Goal: Use online tool/utility

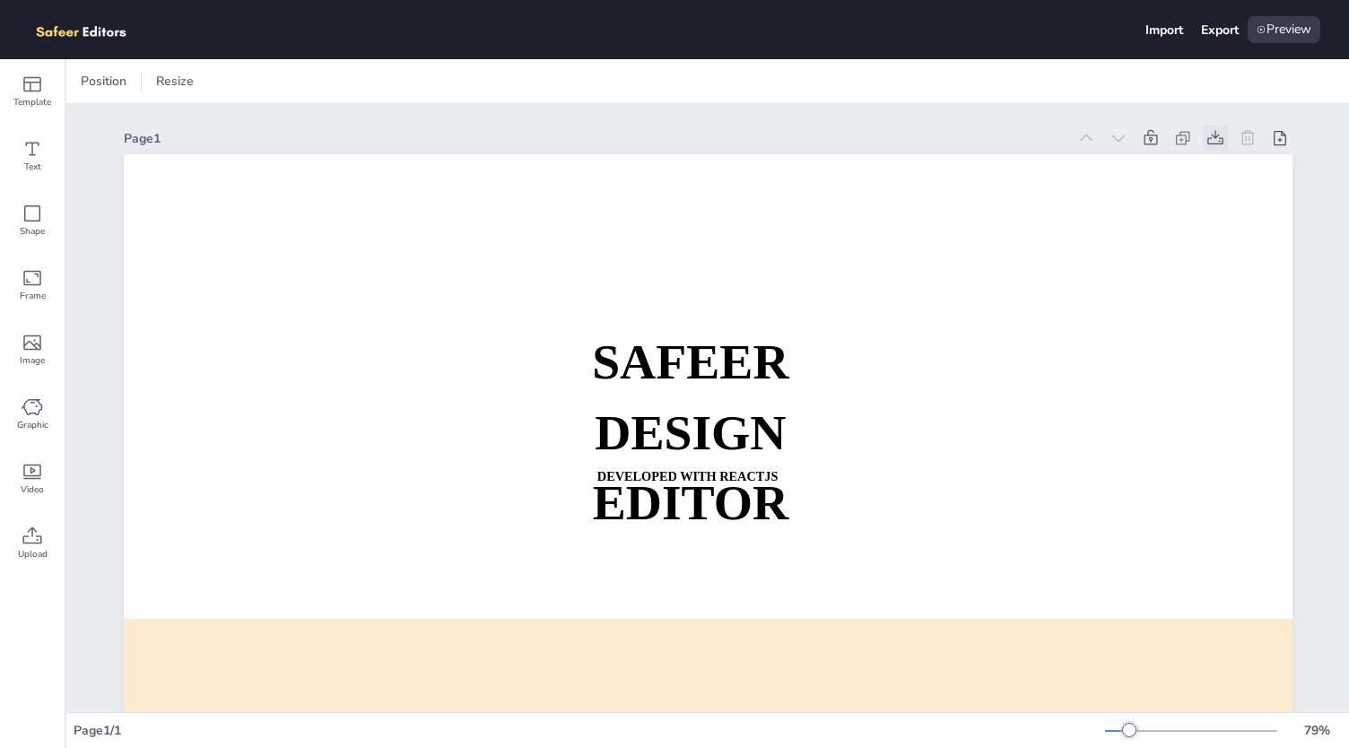
click at [1217, 137] on div at bounding box center [1215, 138] width 25 height 25
click at [1174, 135] on icon at bounding box center [1183, 138] width 18 height 18
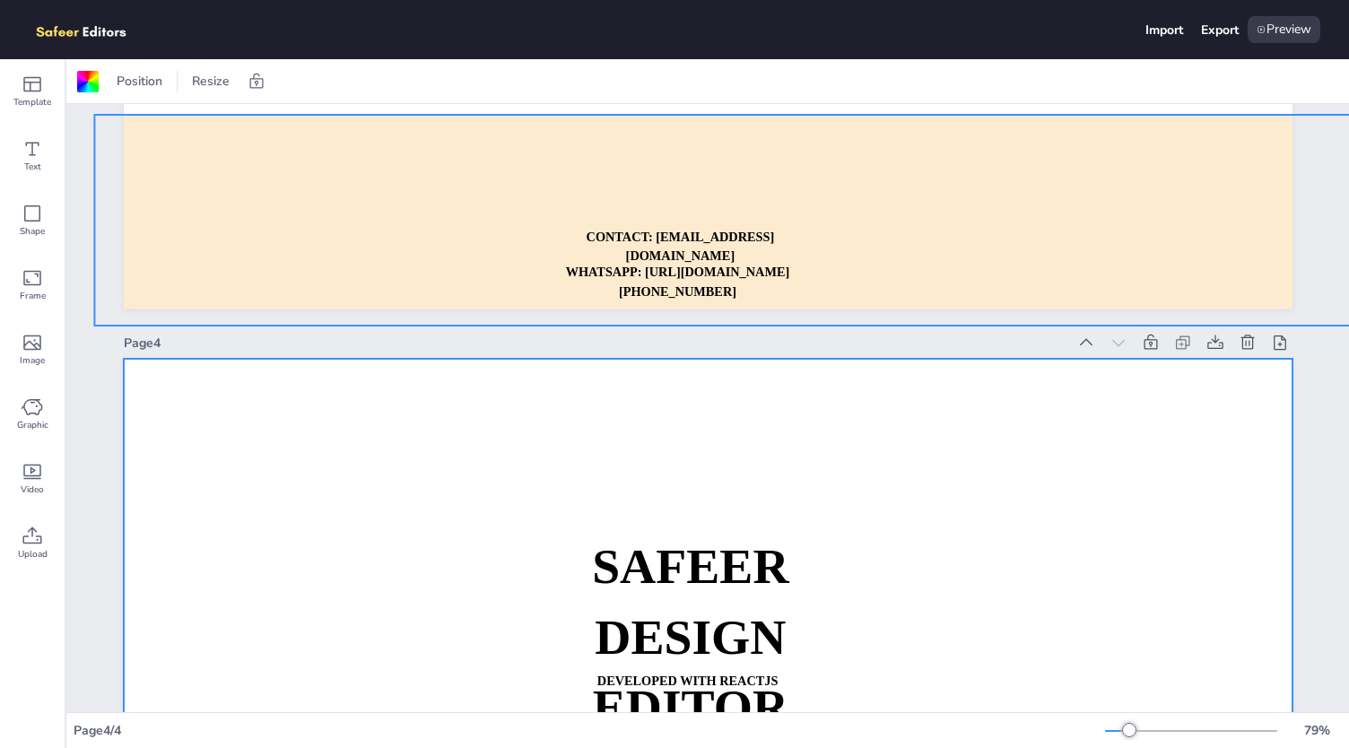
scroll to position [1923, 0]
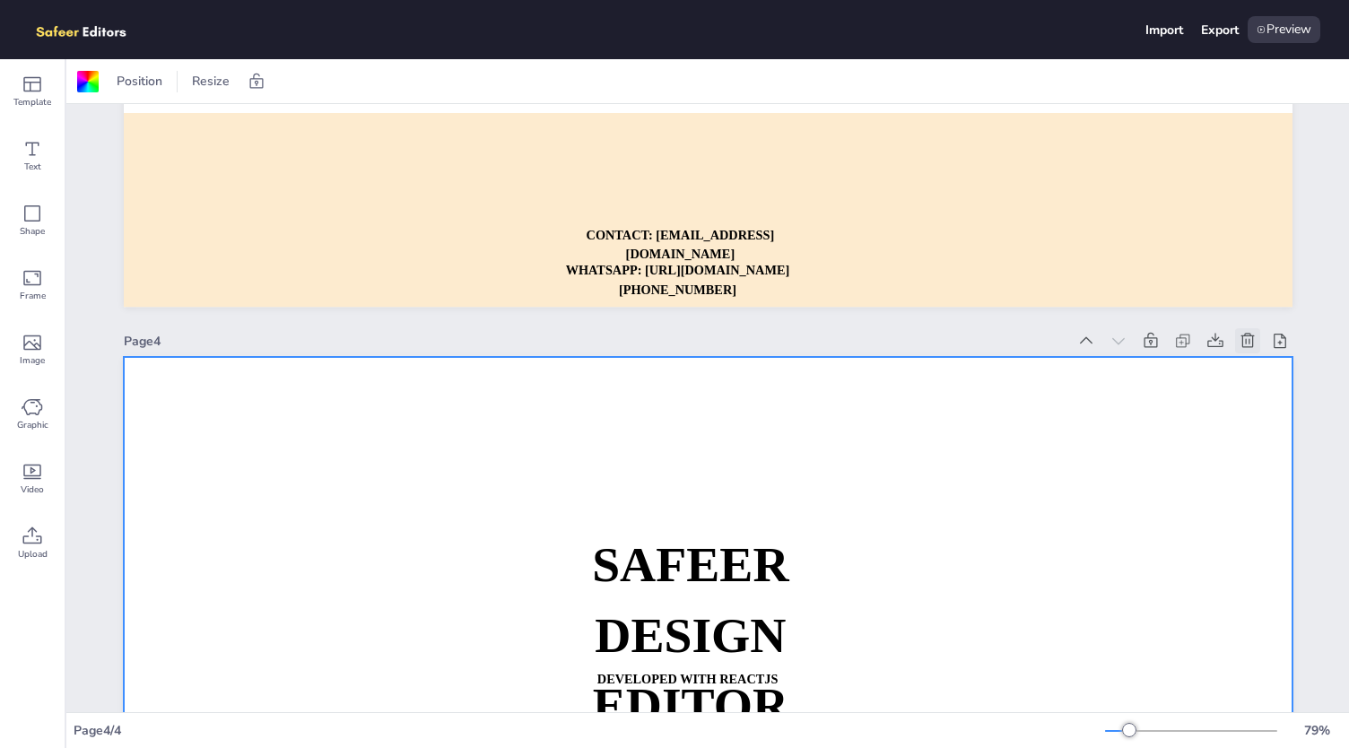
click at [1239, 338] on icon at bounding box center [1248, 341] width 18 height 18
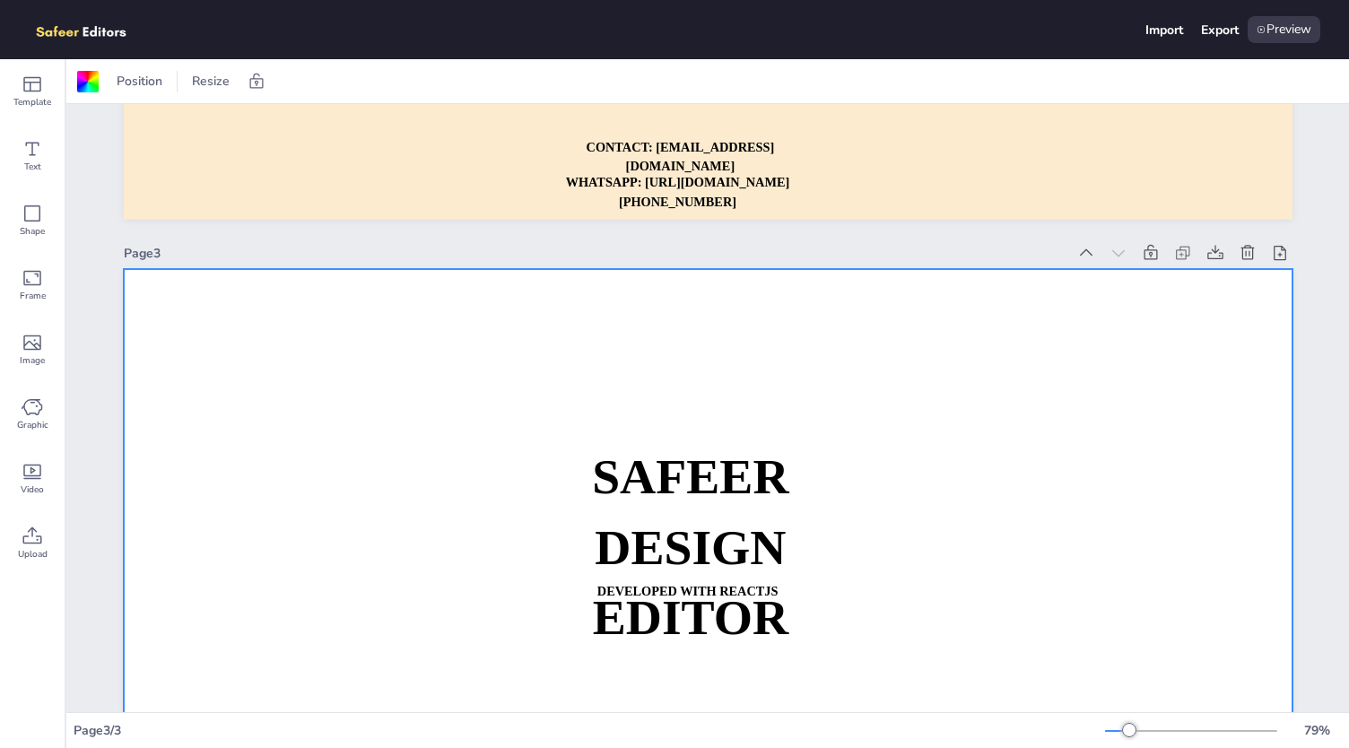
scroll to position [1300, 0]
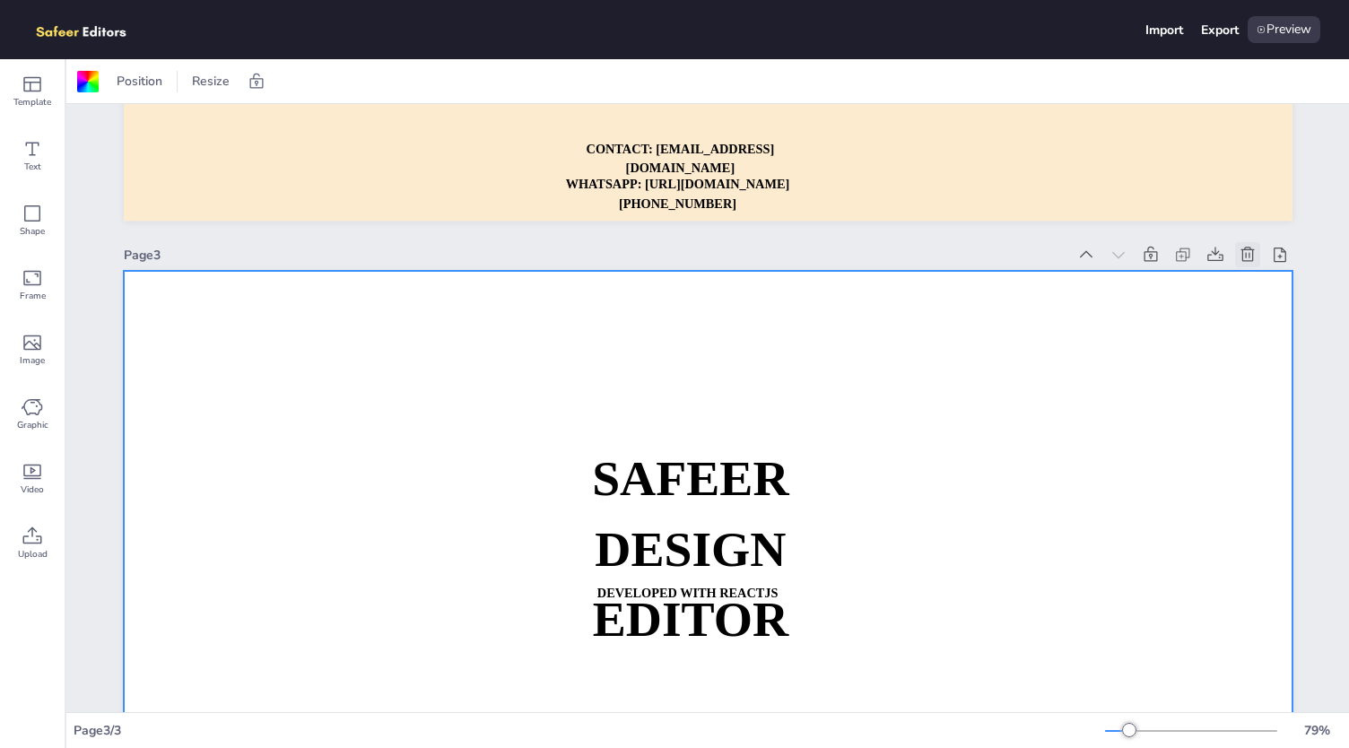
click at [1240, 254] on icon at bounding box center [1246, 255] width 13 height 14
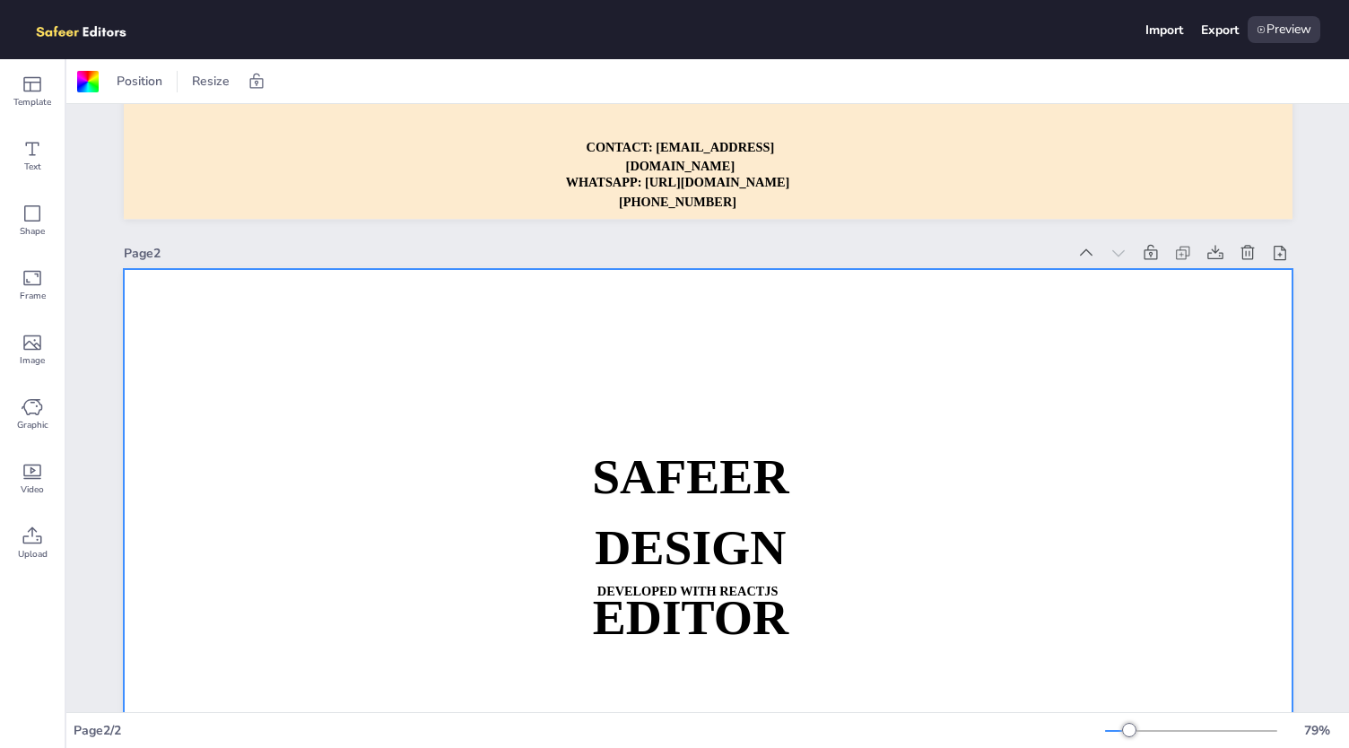
click at [1240, 254] on icon at bounding box center [1246, 252] width 13 height 14
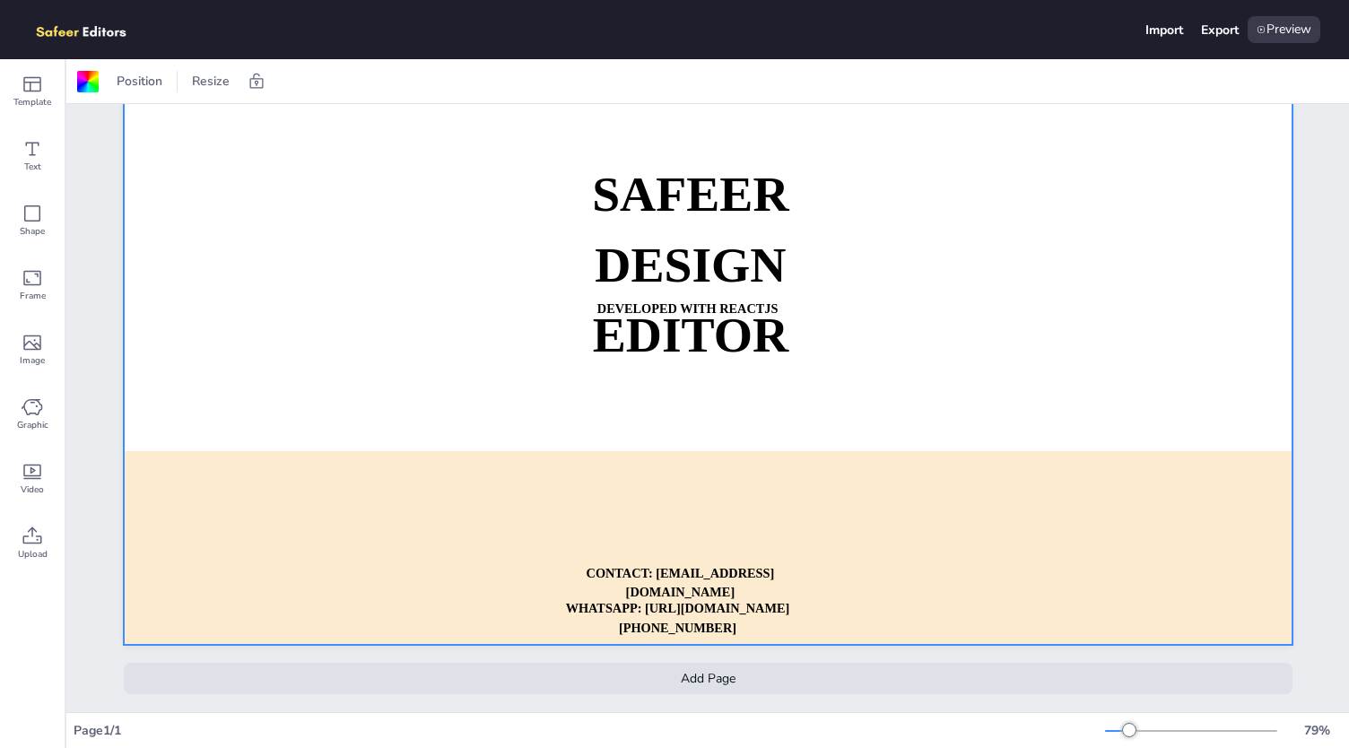
scroll to position [0, 0]
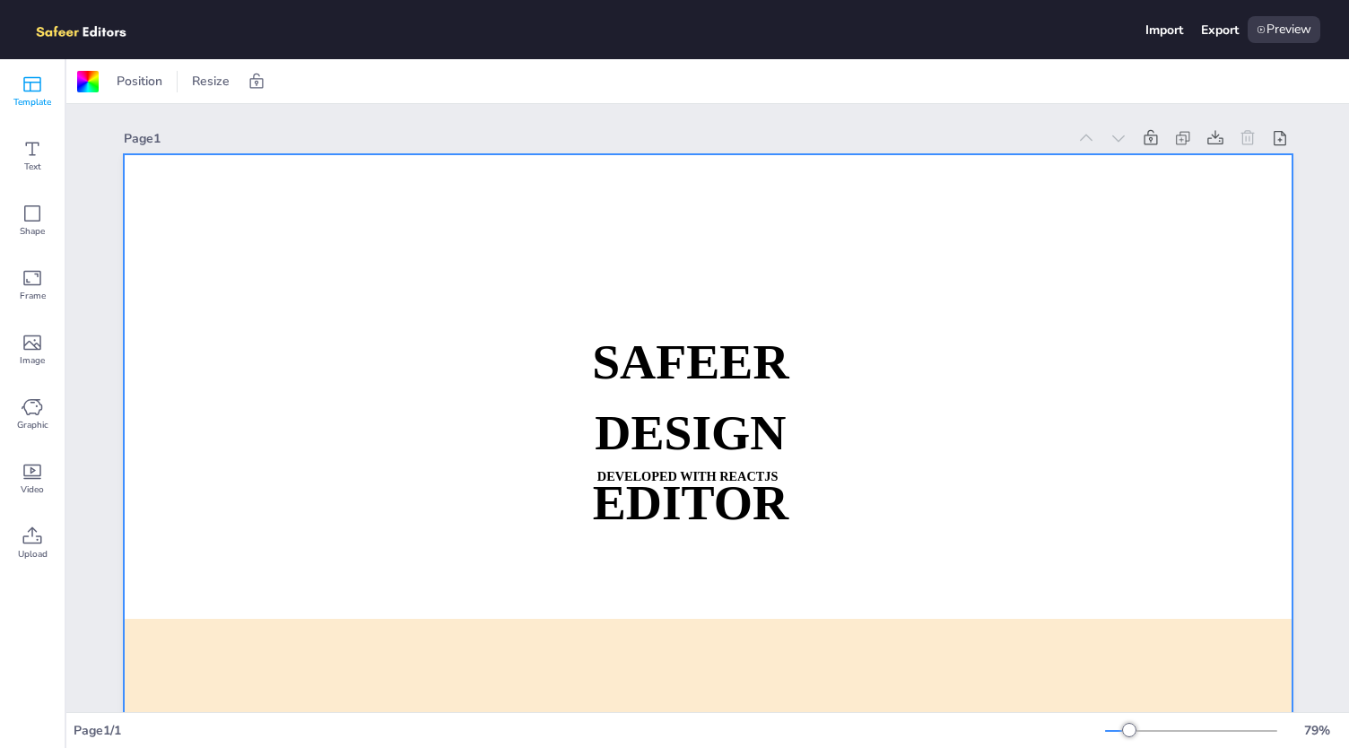
click at [35, 79] on icon at bounding box center [33, 85] width 22 height 22
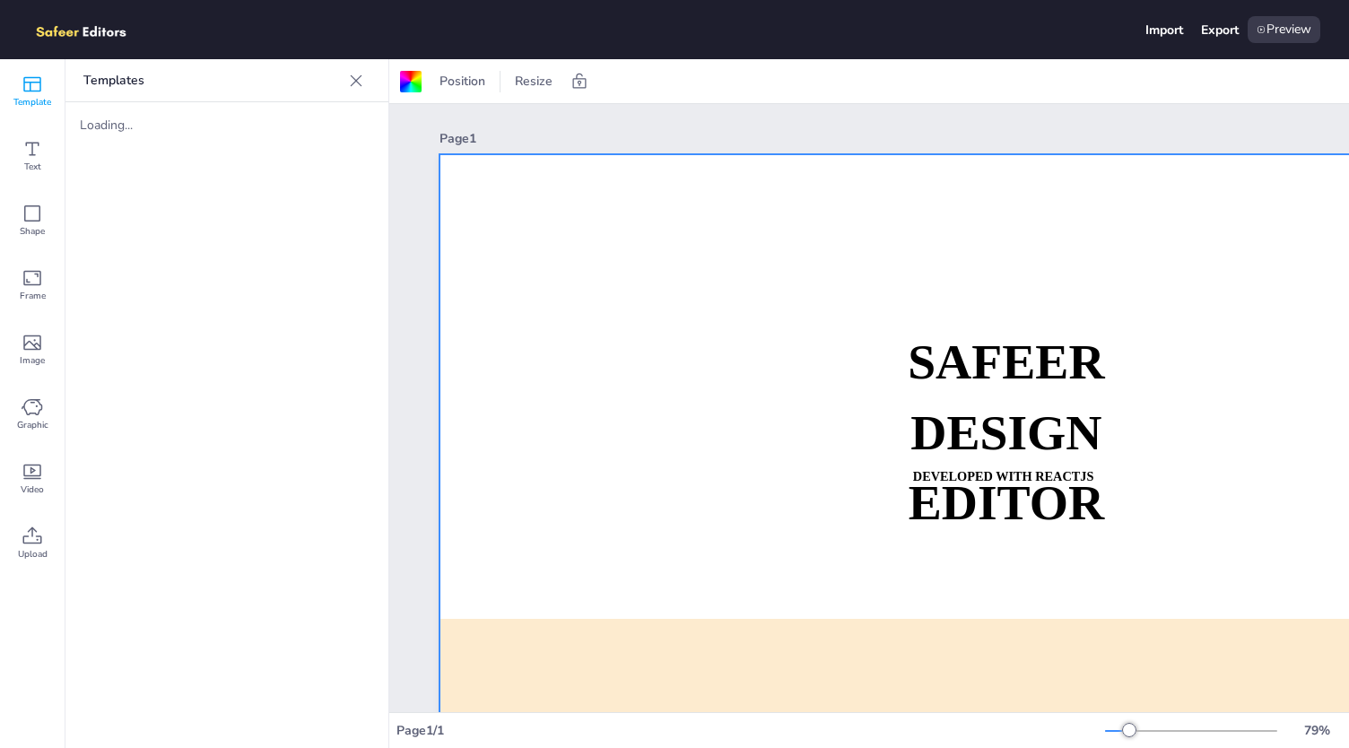
click at [357, 82] on icon at bounding box center [357, 80] width 12 height 12
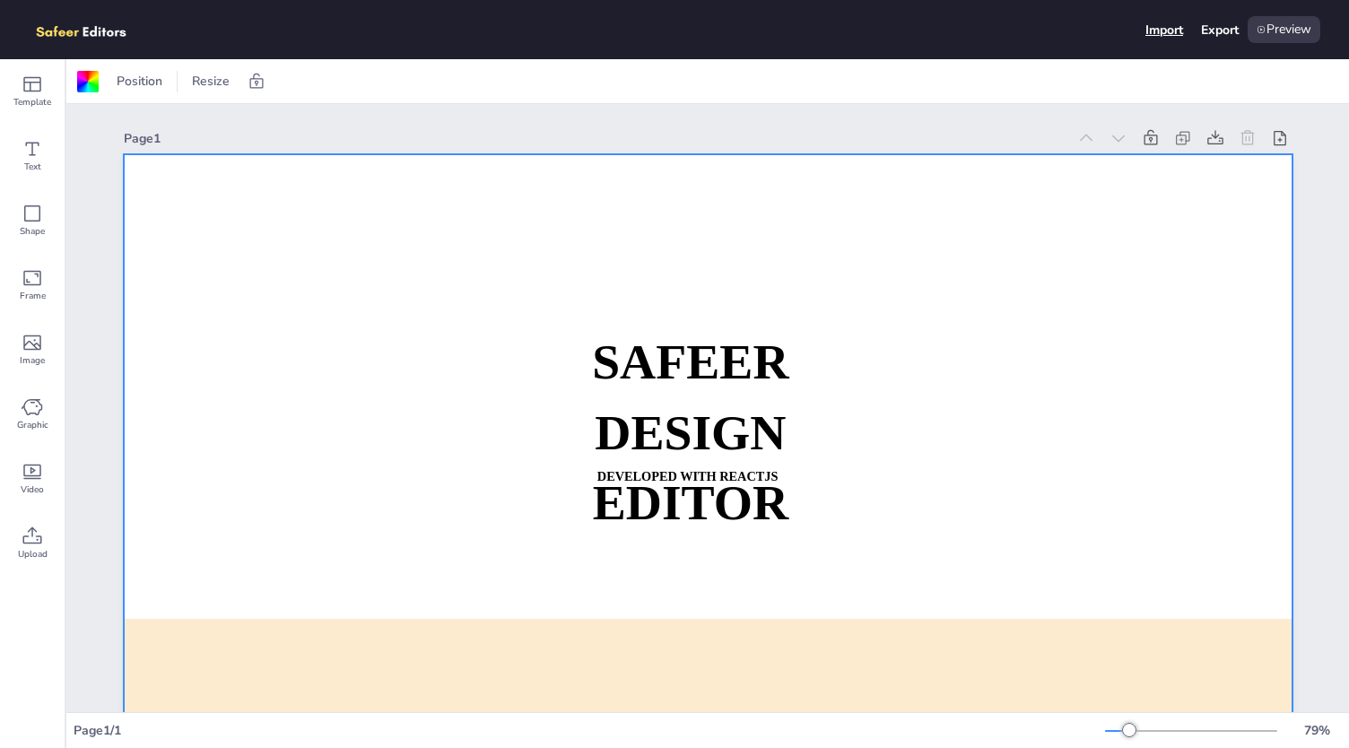
click at [1169, 31] on div "Import" at bounding box center [1164, 30] width 38 height 17
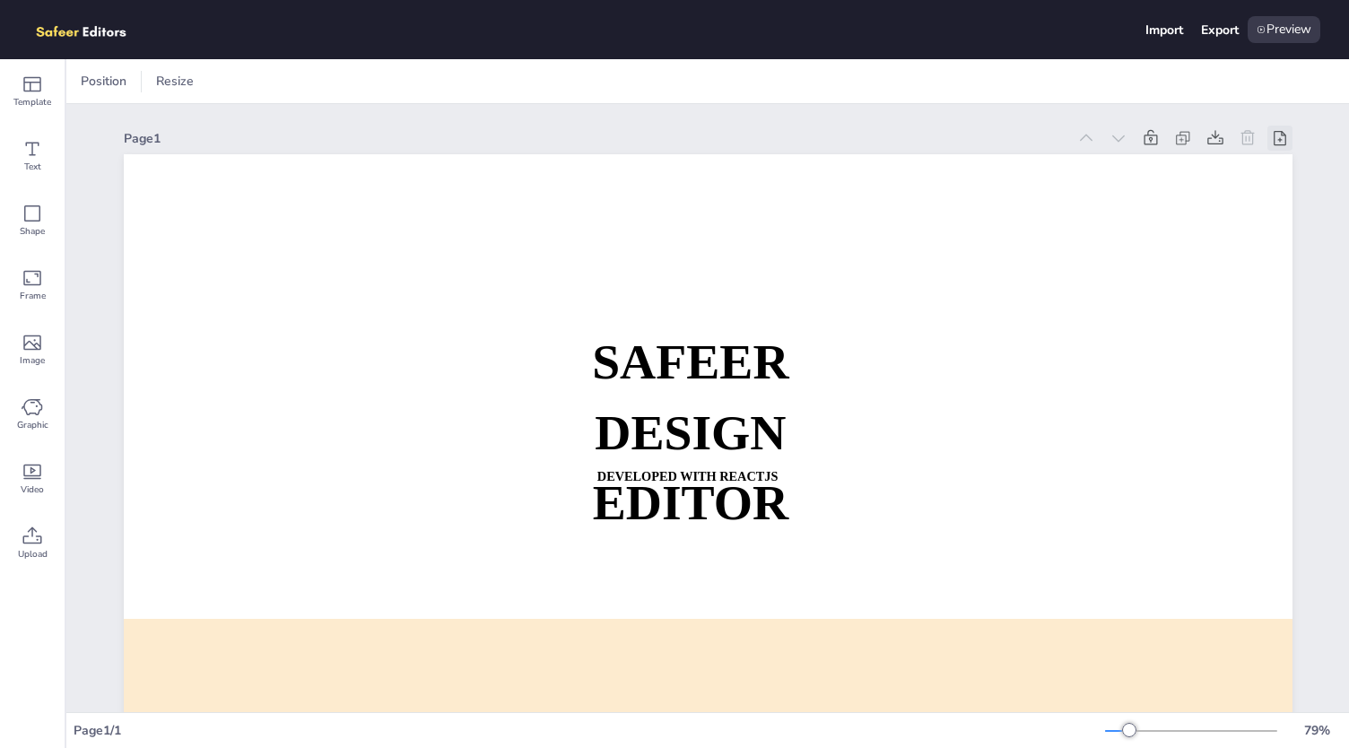
click at [1283, 134] on div at bounding box center [1279, 138] width 25 height 25
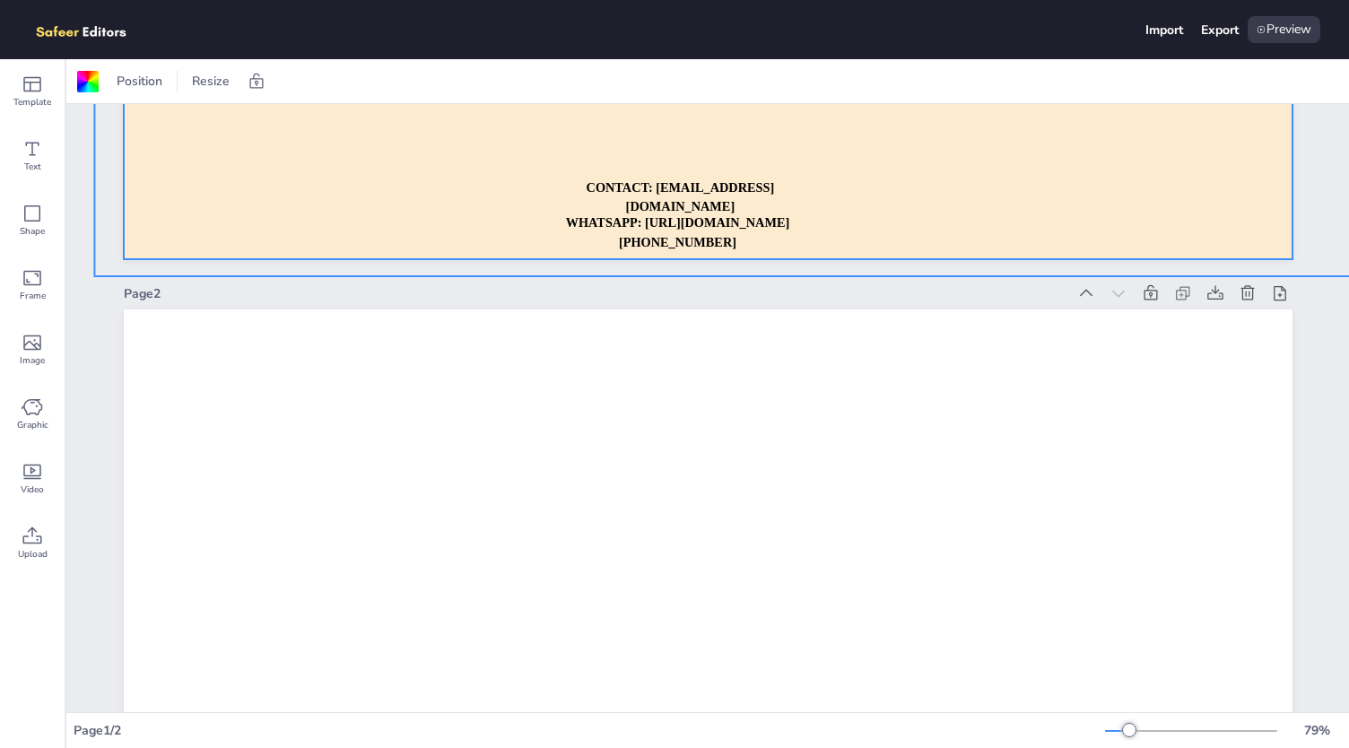
scroll to position [890, 0]
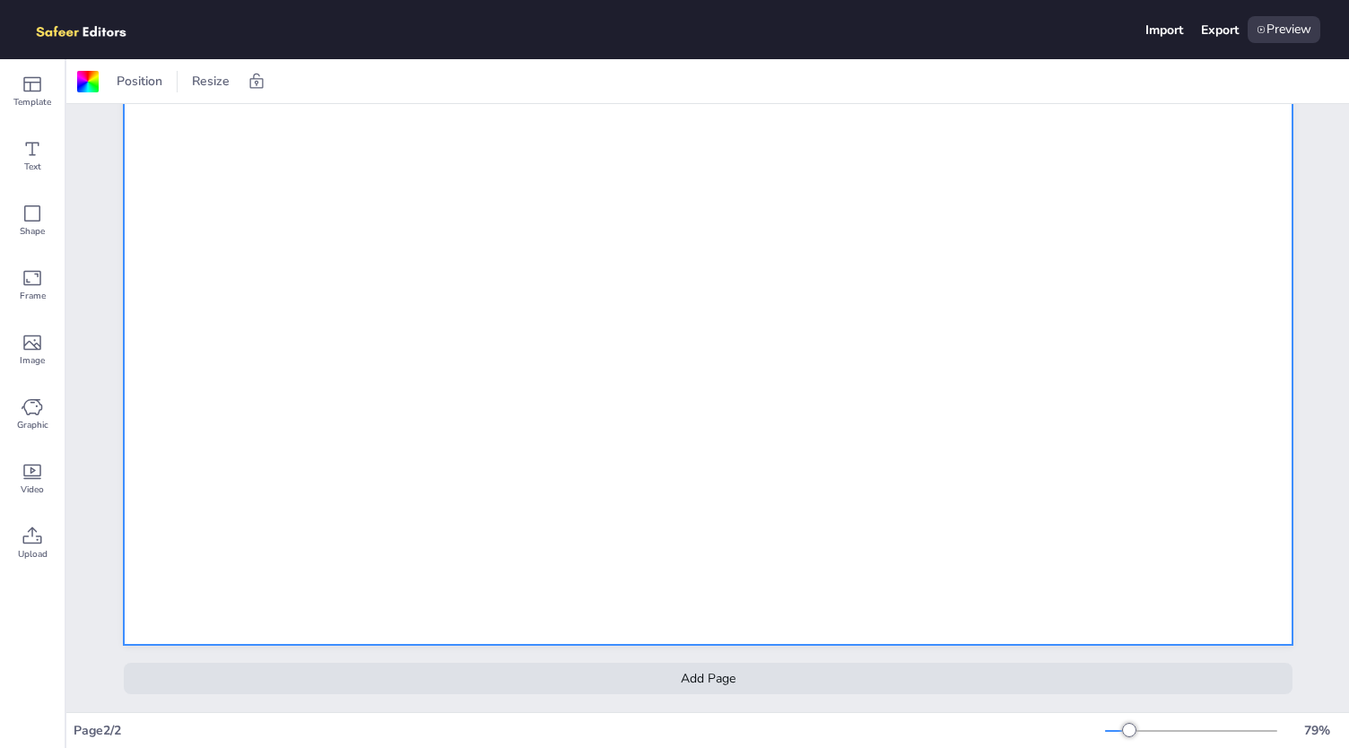
click at [1240, 260] on div at bounding box center [708, 316] width 1169 height 658
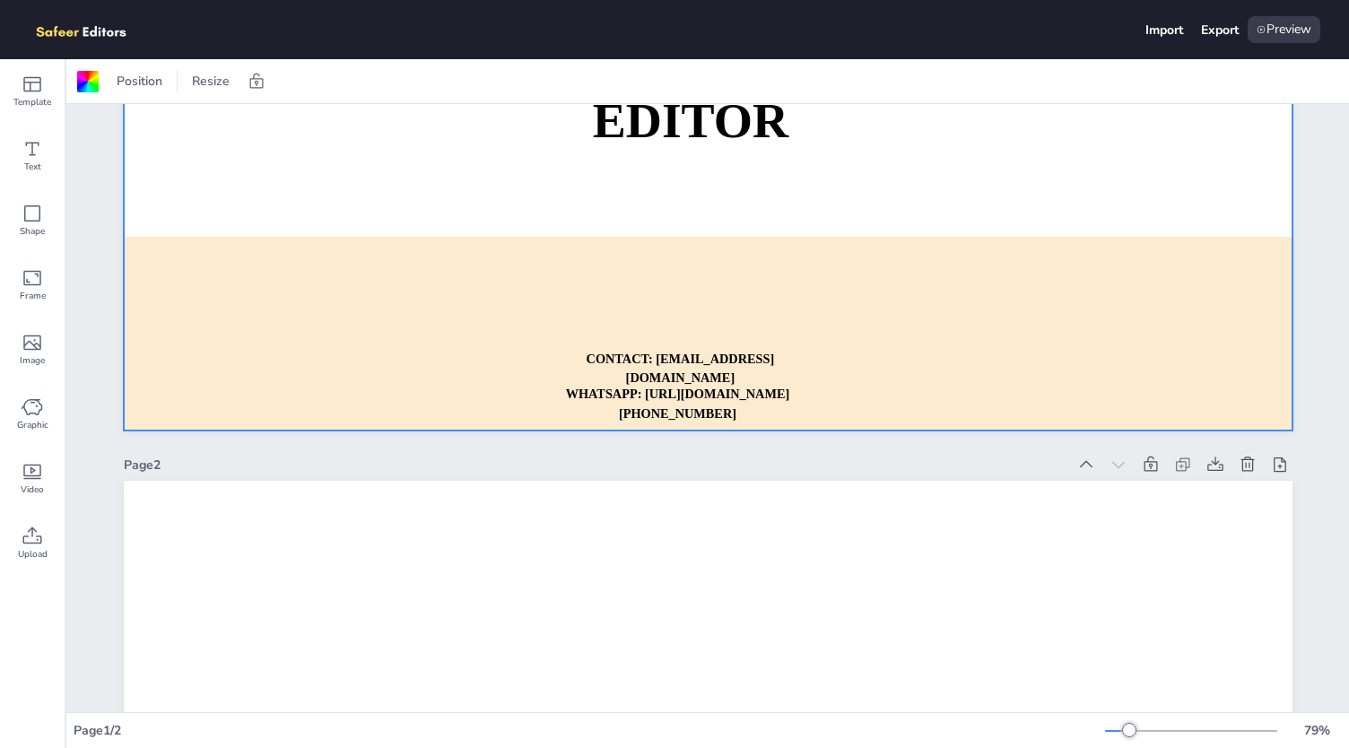
scroll to position [0, 0]
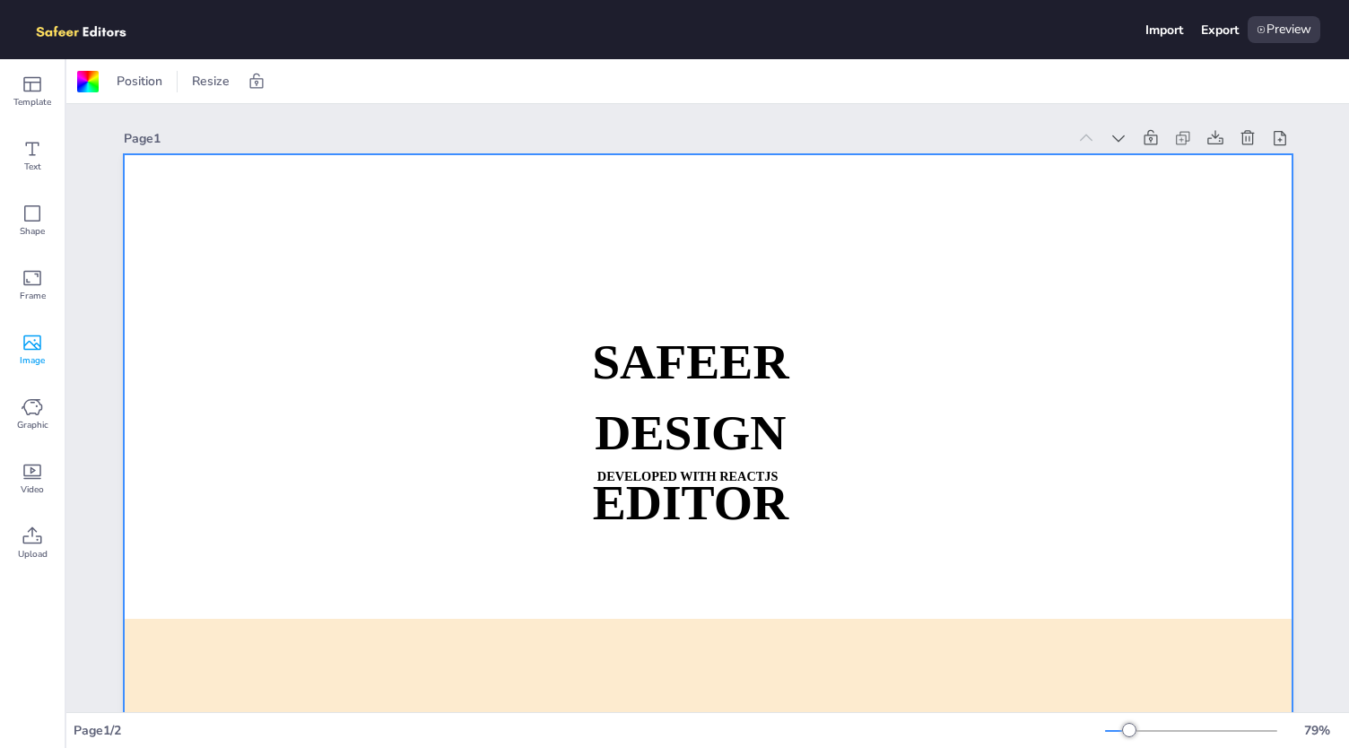
click at [22, 342] on icon at bounding box center [33, 343] width 22 height 22
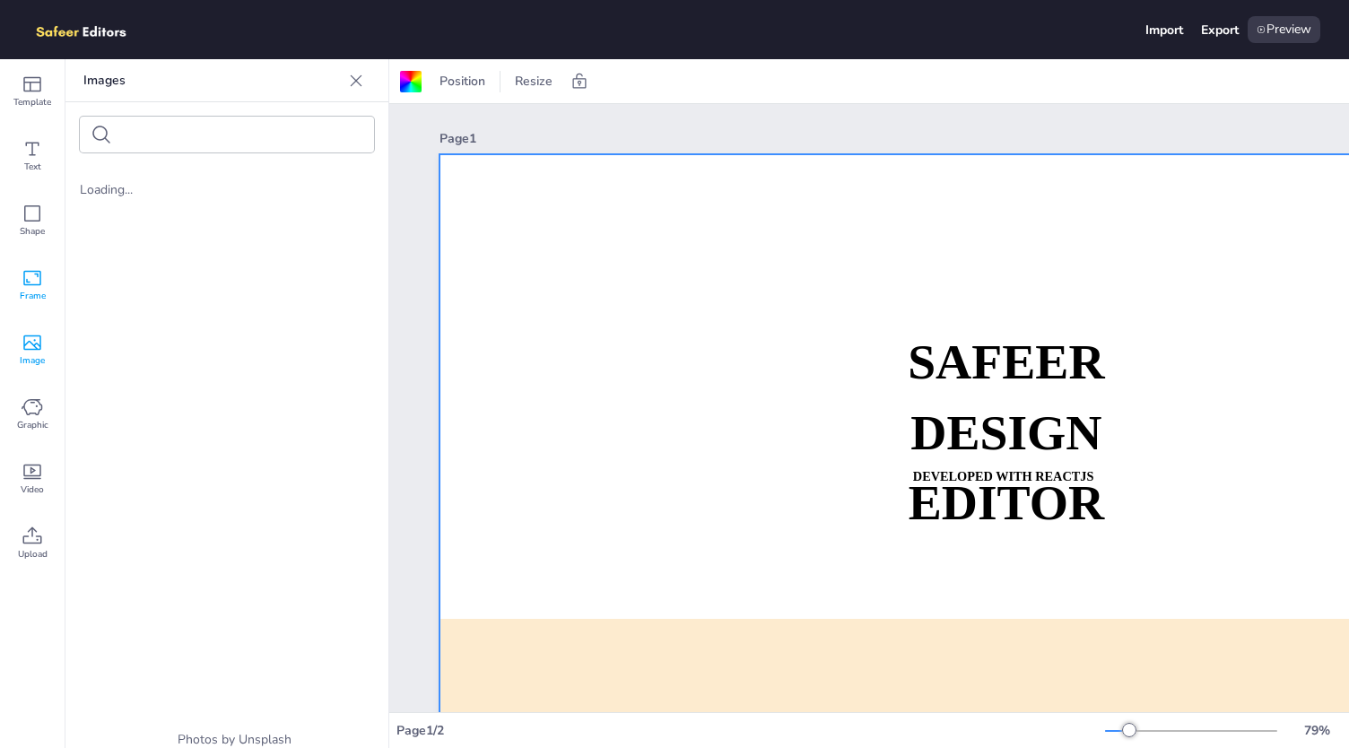
click at [41, 269] on icon at bounding box center [33, 278] width 22 height 22
click at [34, 328] on div "Image" at bounding box center [32, 349] width 65 height 65
click at [41, 483] on span "Video" at bounding box center [32, 490] width 23 height 14
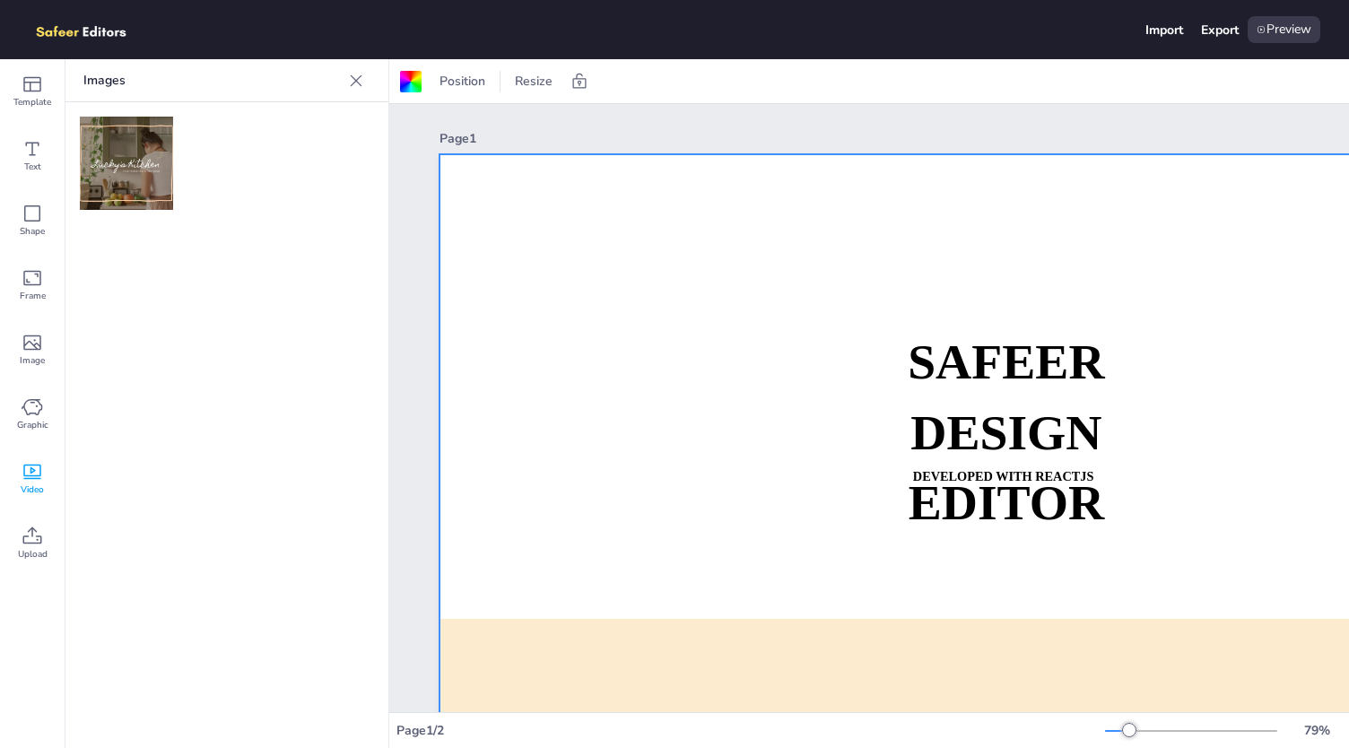
click at [120, 181] on img at bounding box center [126, 163] width 93 height 93
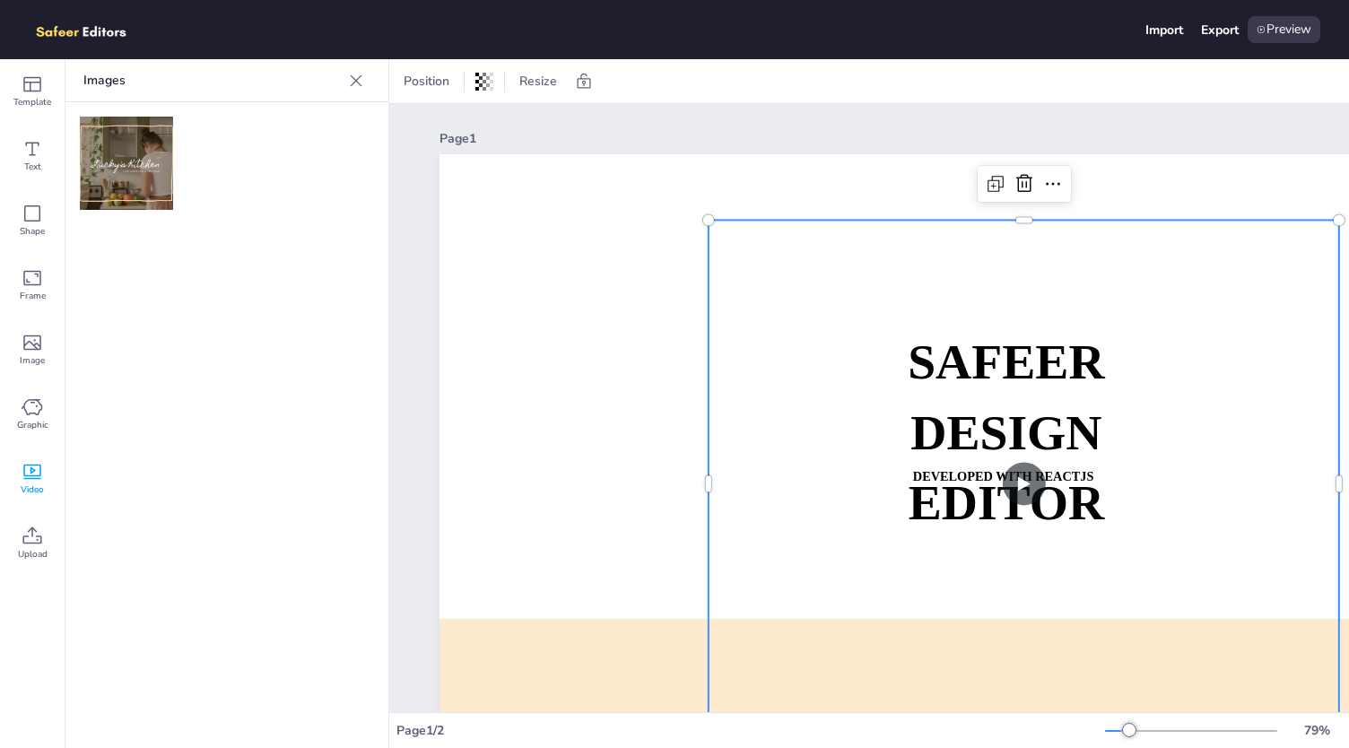
scroll to position [118, 0]
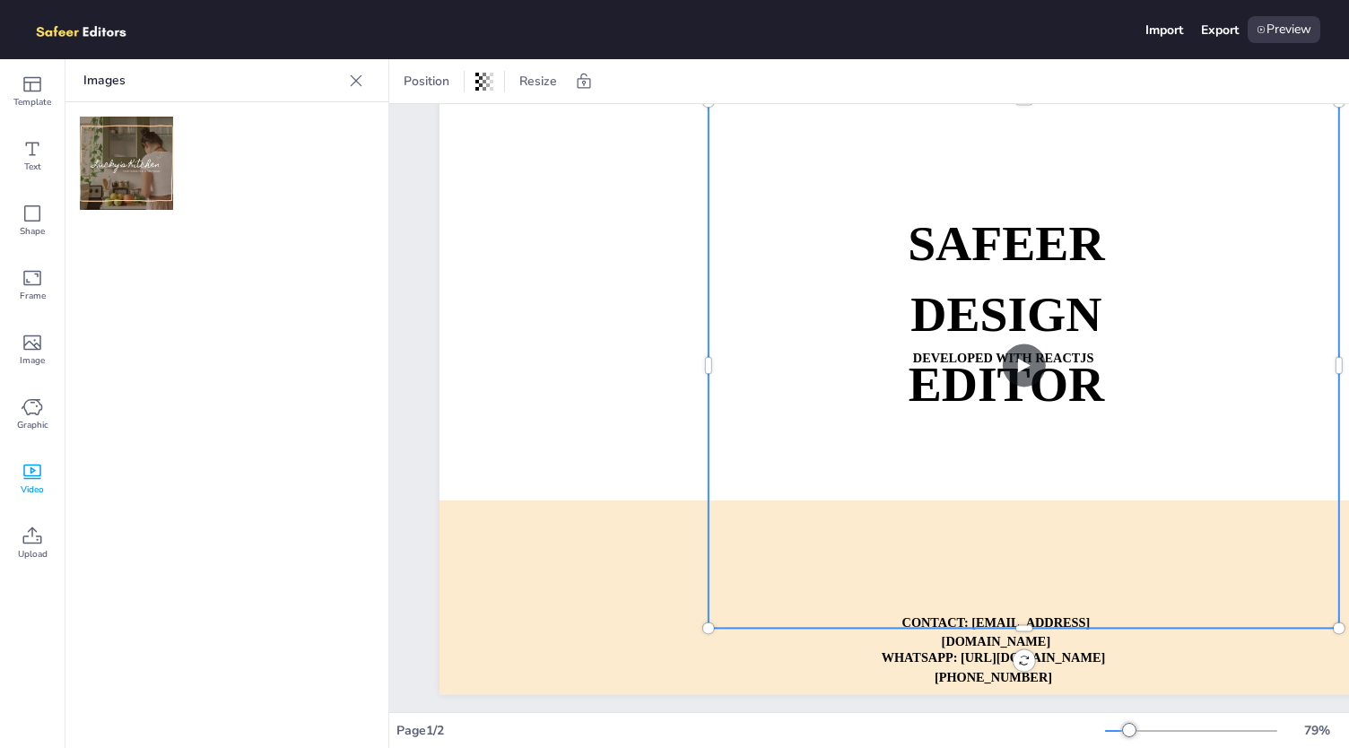
click at [1030, 351] on video at bounding box center [1024, 364] width 630 height 526
click at [1017, 369] on video at bounding box center [1024, 364] width 630 height 526
click at [1021, 363] on video at bounding box center [1024, 364] width 630 height 526
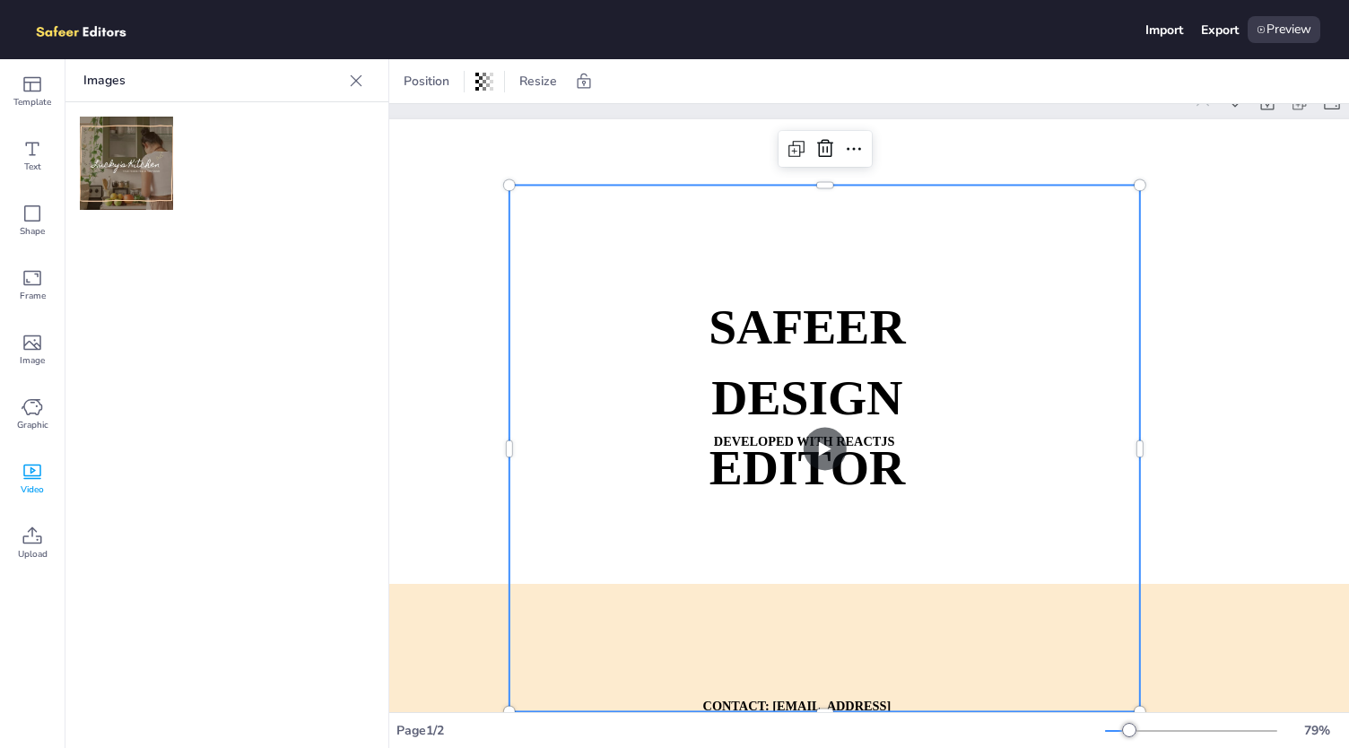
scroll to position [22, 199]
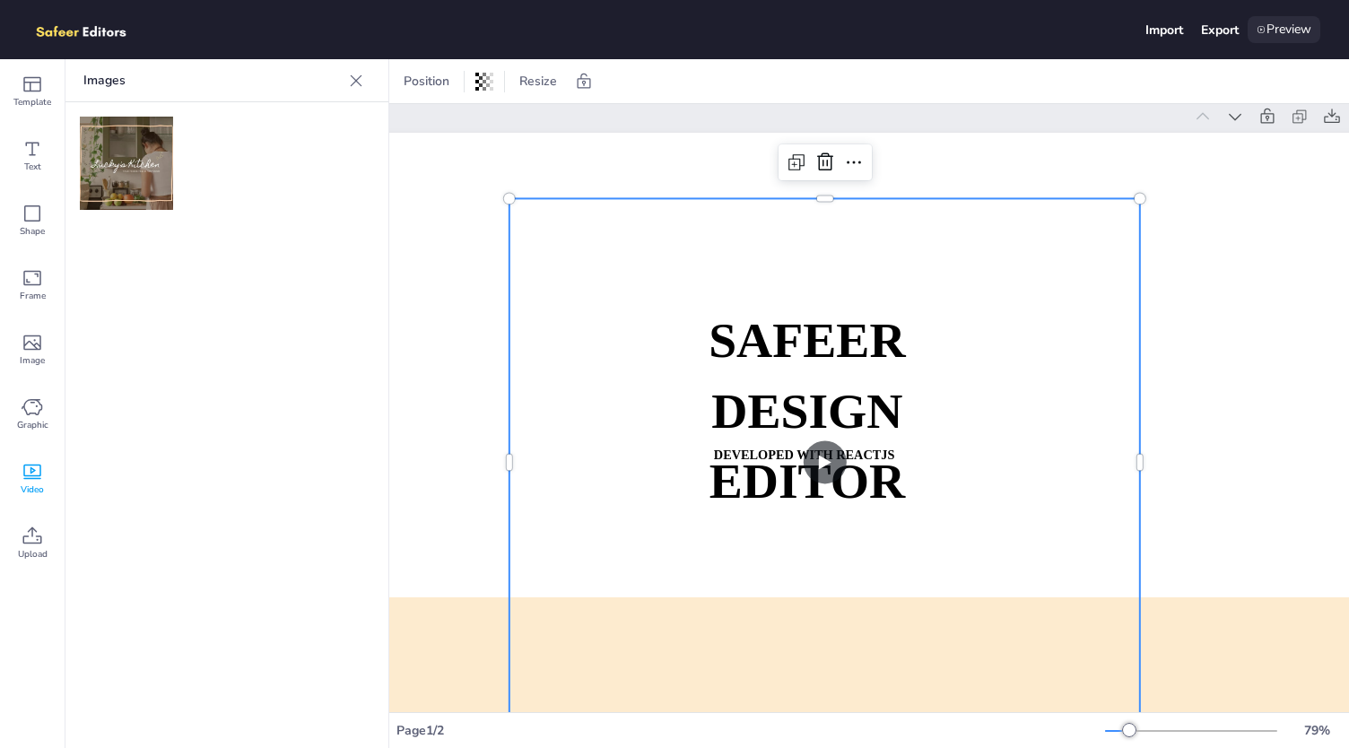
click at [1290, 28] on div "Preview" at bounding box center [1284, 29] width 73 height 27
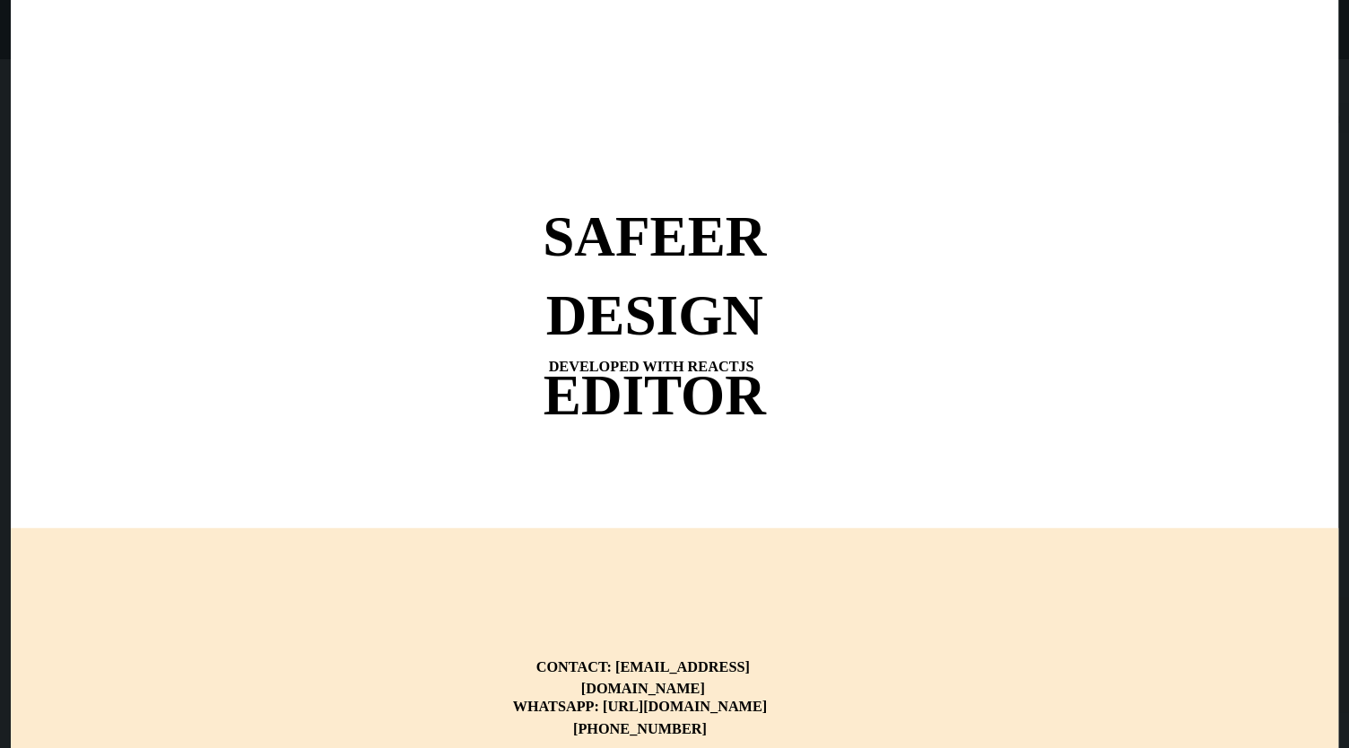
click at [761, 364] on video at bounding box center [674, 373] width 717 height 598
drag, startPoint x: 761, startPoint y: 364, endPoint x: 584, endPoint y: 428, distance: 188.6
click at [584, 428] on video at bounding box center [674, 373] width 717 height 598
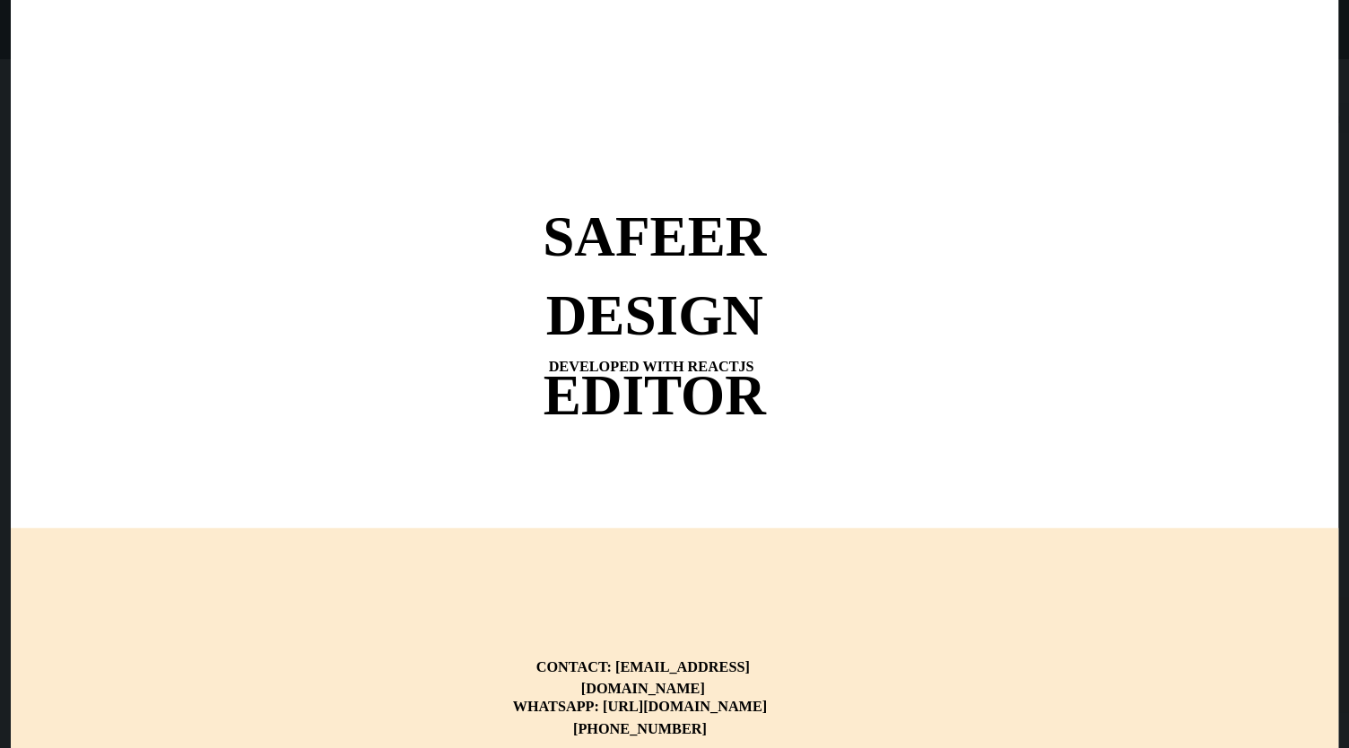
click at [584, 0] on div "SAFEER DESIGN EDITOR DEVELOPED WITH REACTJS WHATSAPP: https://wa.me/+9232209196…" at bounding box center [674, 0] width 1327 height 0
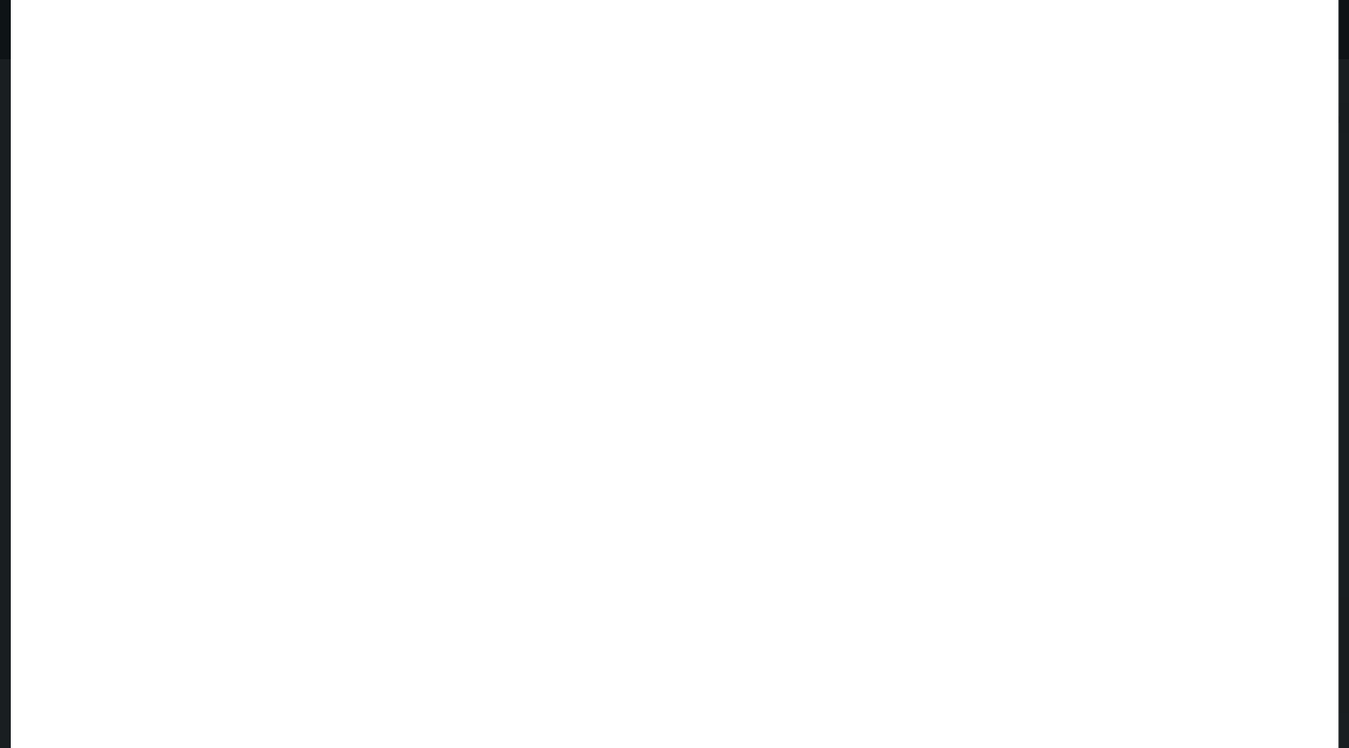
click at [584, 428] on div at bounding box center [674, 374] width 1327 height 748
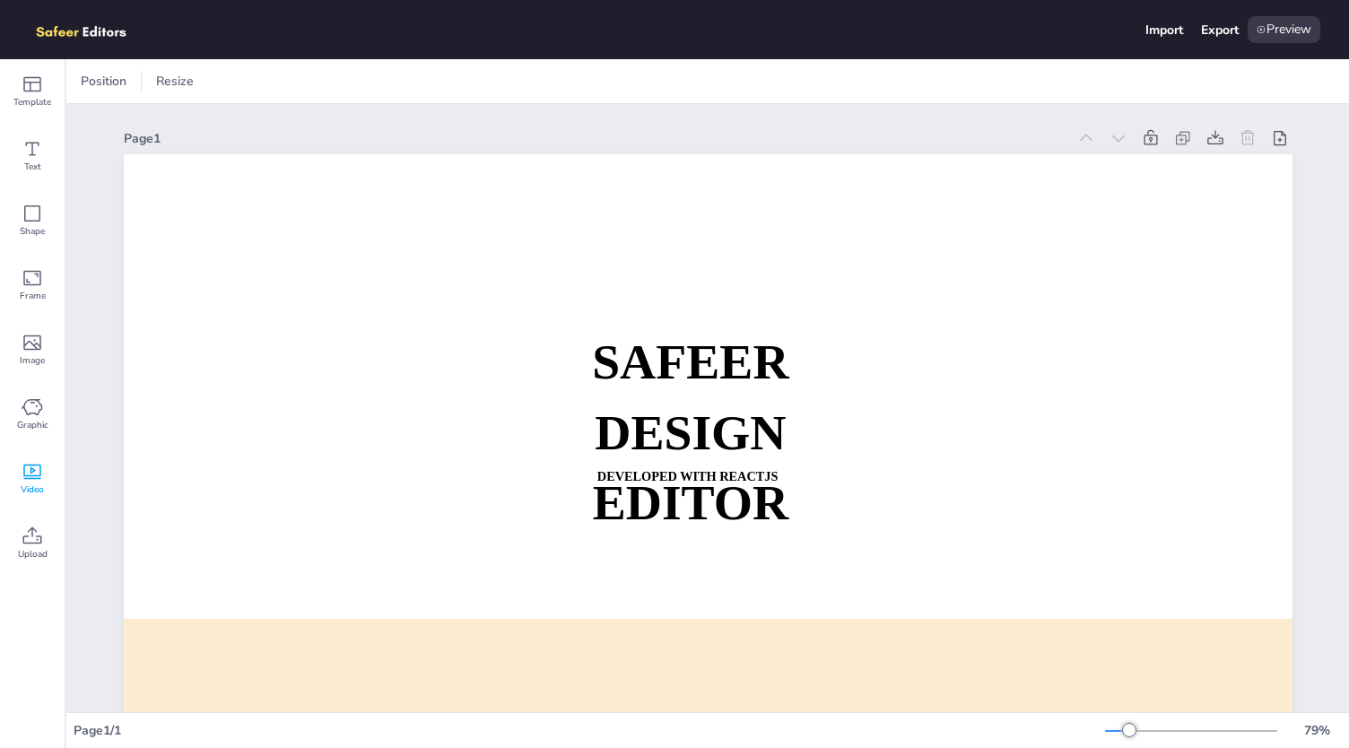
click at [3, 483] on div "Video" at bounding box center [32, 479] width 65 height 65
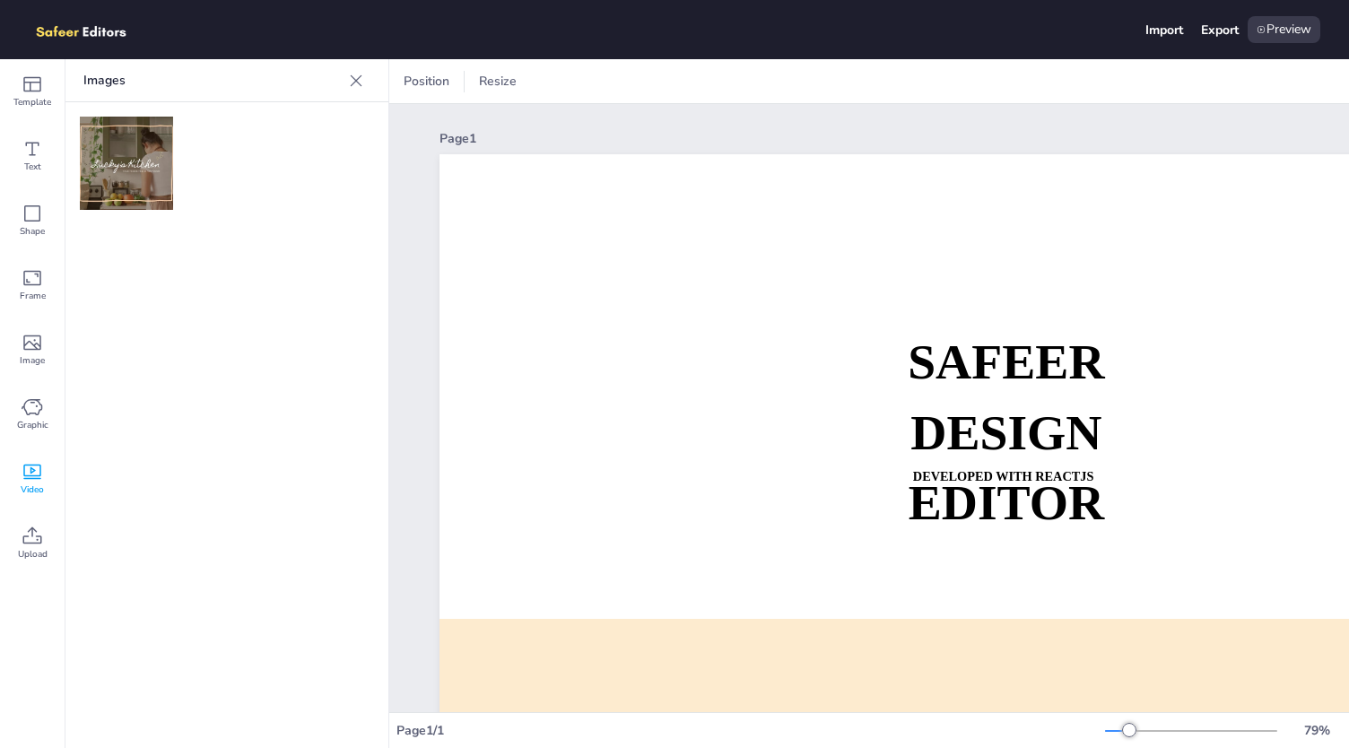
click at [115, 168] on img at bounding box center [126, 163] width 93 height 93
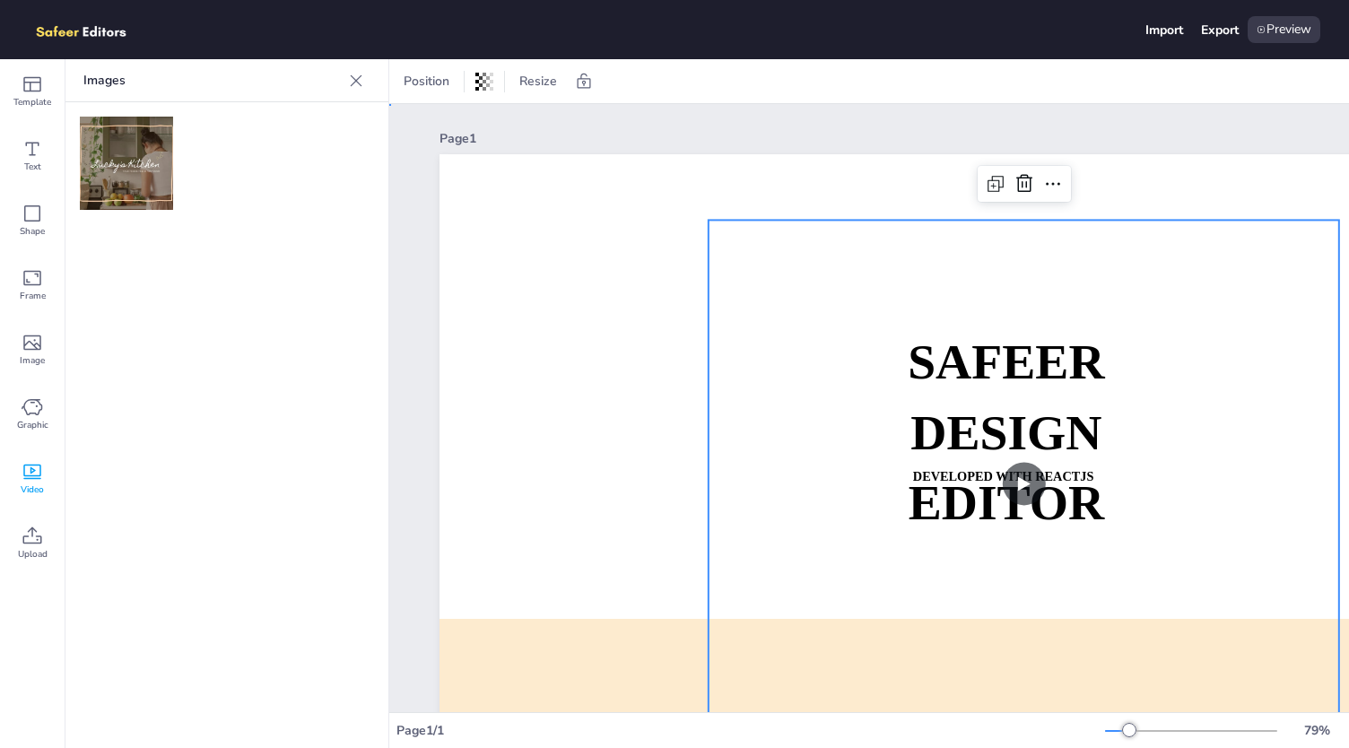
click at [792, 105] on div "Page 1 SAFEER DESIGN EDITOR DEVELOPED WITH REACTJS WHATSAPP: [URL][DOMAIN_NAME]…" at bounding box center [1023, 492] width 1169 height 776
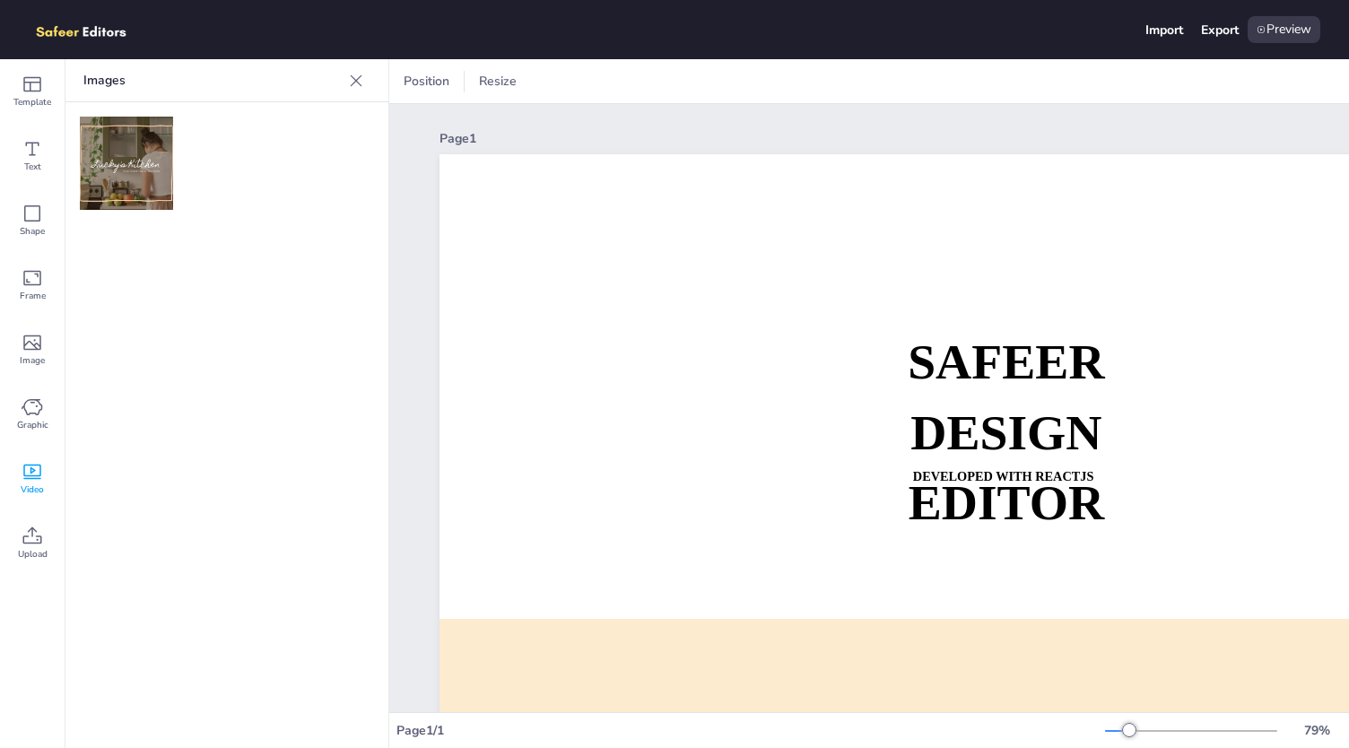
click at [345, 78] on div at bounding box center [356, 80] width 29 height 29
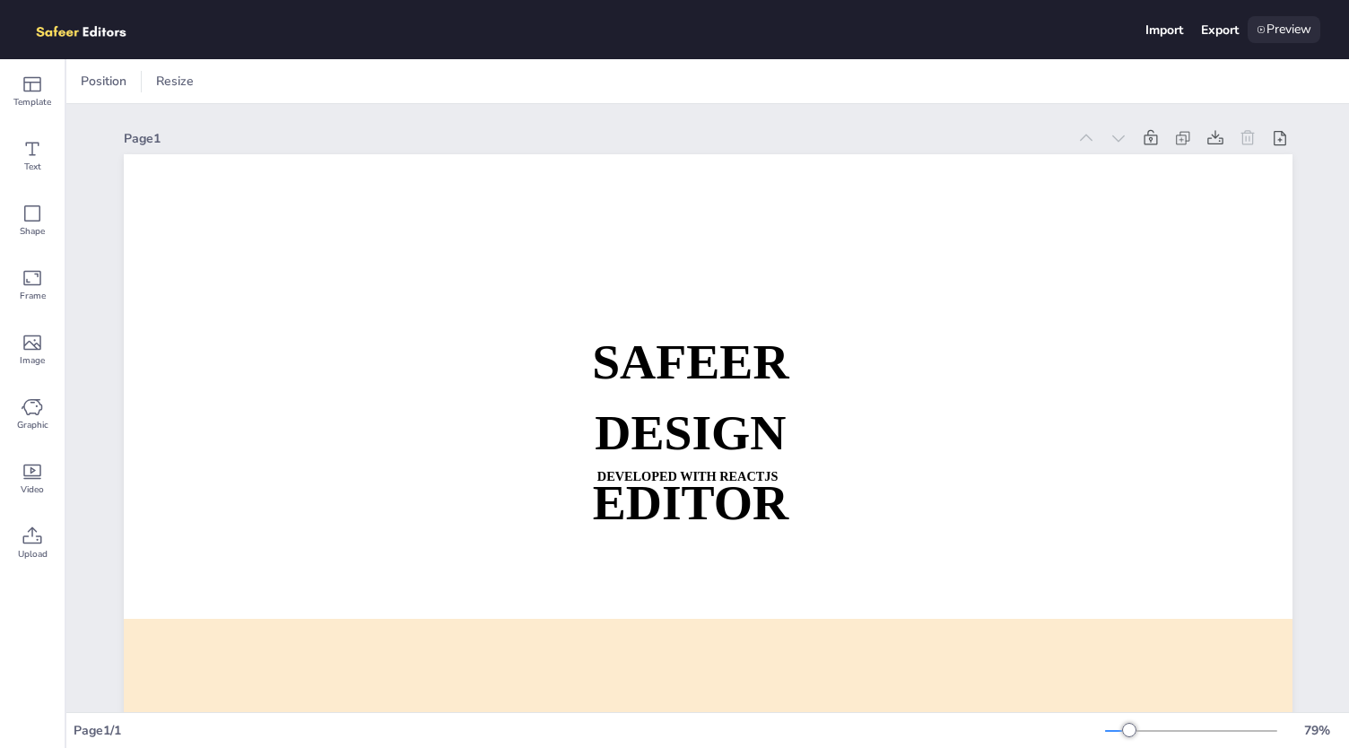
click at [1282, 36] on div "Preview" at bounding box center [1284, 29] width 73 height 27
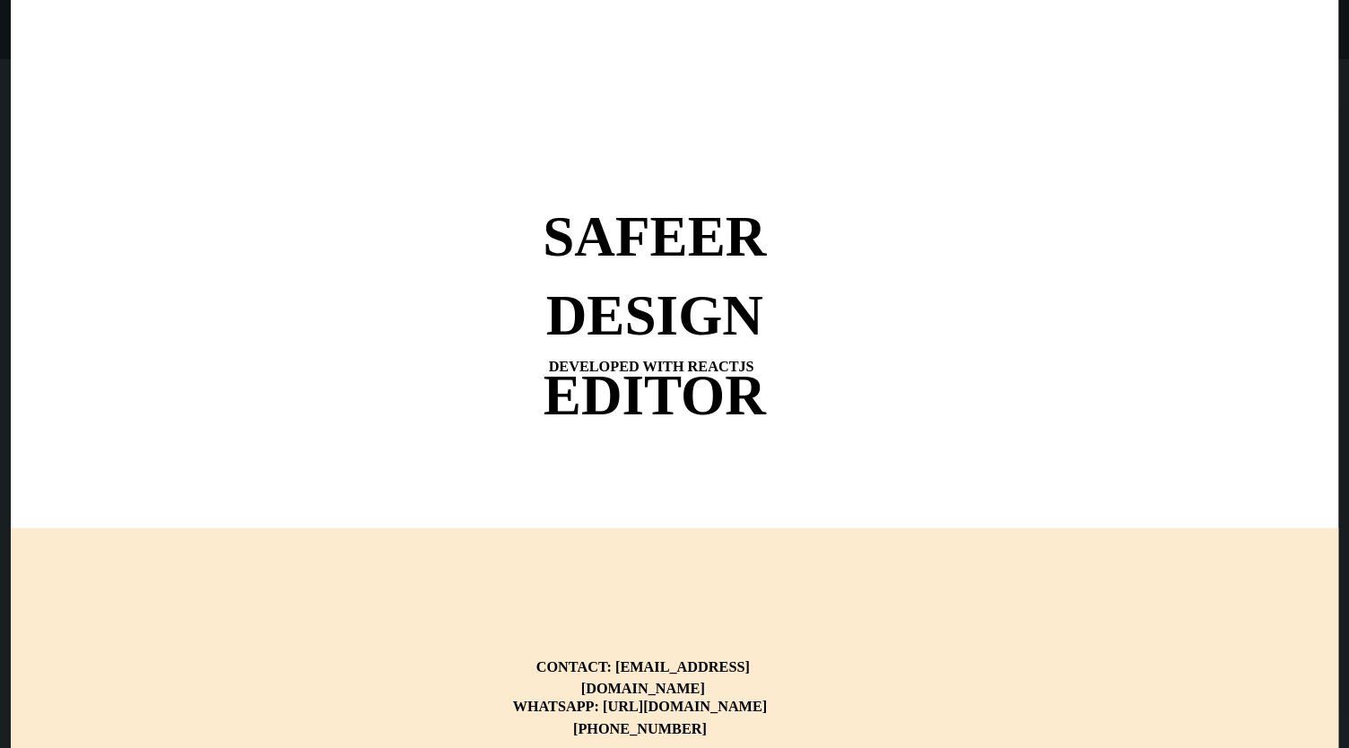
click at [768, 350] on video at bounding box center [674, 373] width 717 height 598
